Goal: Transaction & Acquisition: Purchase product/service

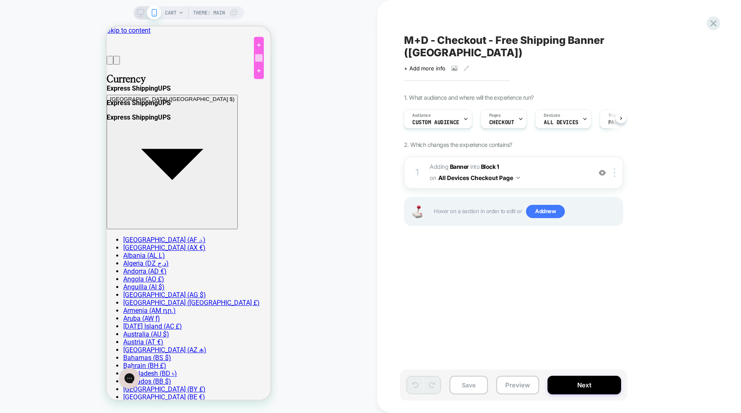
click at [259, 58] on div at bounding box center [259, 58] width 8 height 8
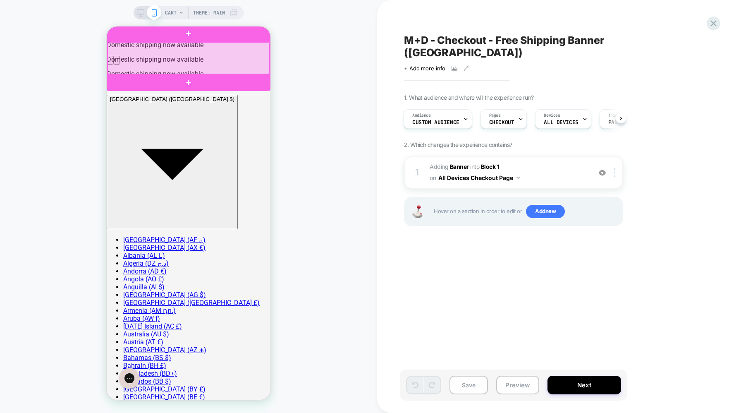
click at [118, 58] on div at bounding box center [189, 58] width 162 height 32
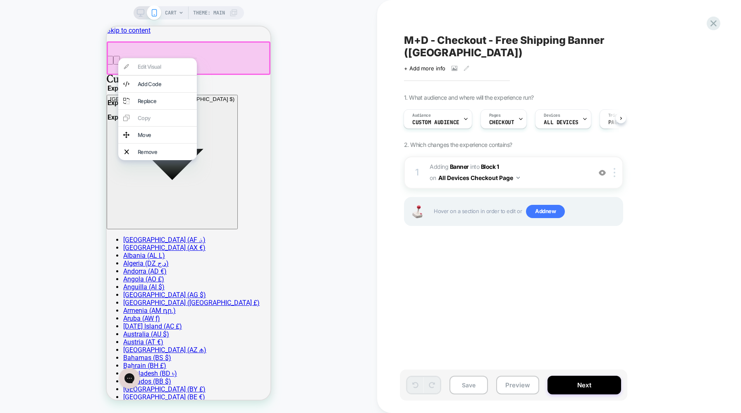
click at [325, 96] on div "CART Theme: MAIN" at bounding box center [188, 206] width 377 height 396
click at [179, 14] on icon at bounding box center [181, 12] width 5 height 5
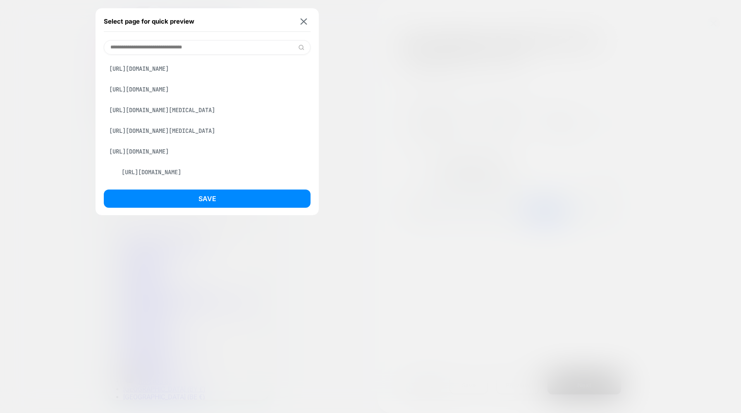
click at [177, 118] on div "[URL][DOMAIN_NAME][MEDICAL_DATA]" at bounding box center [207, 110] width 207 height 16
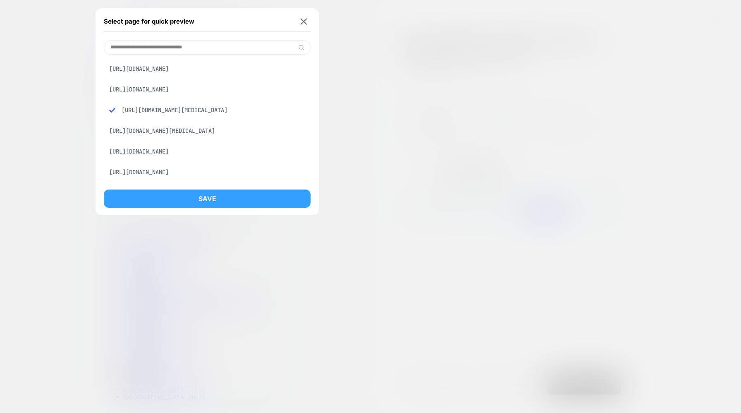
click at [209, 200] on button "Save" at bounding box center [207, 198] width 207 height 18
